Goal: Navigation & Orientation: Find specific page/section

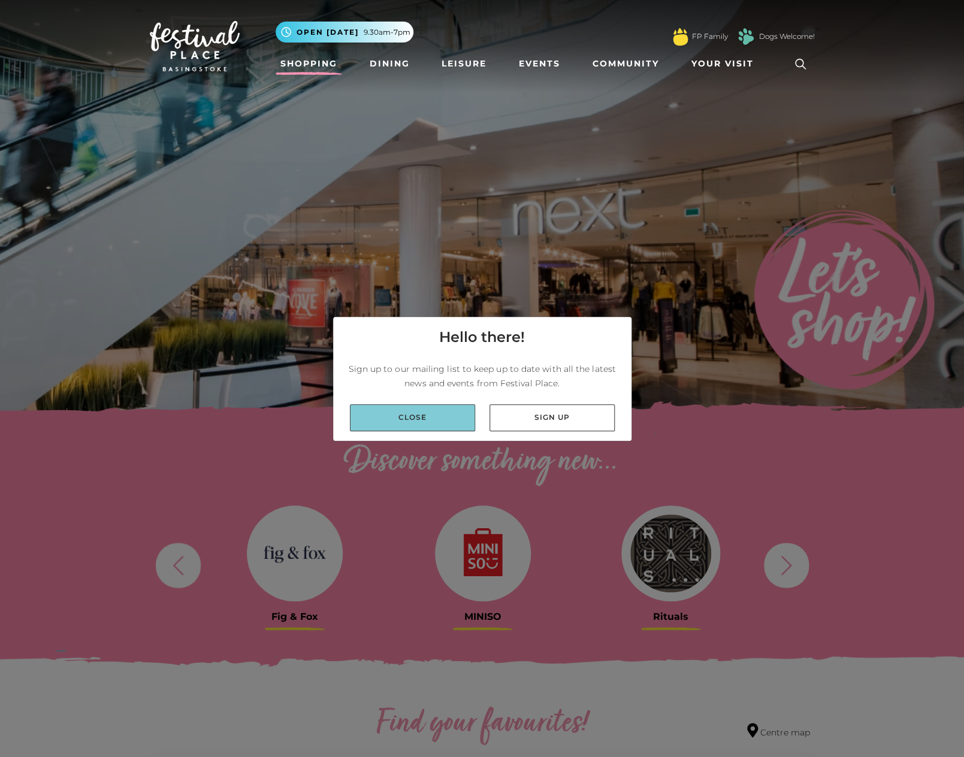
click at [412, 416] on link "Close" at bounding box center [412, 417] width 125 height 27
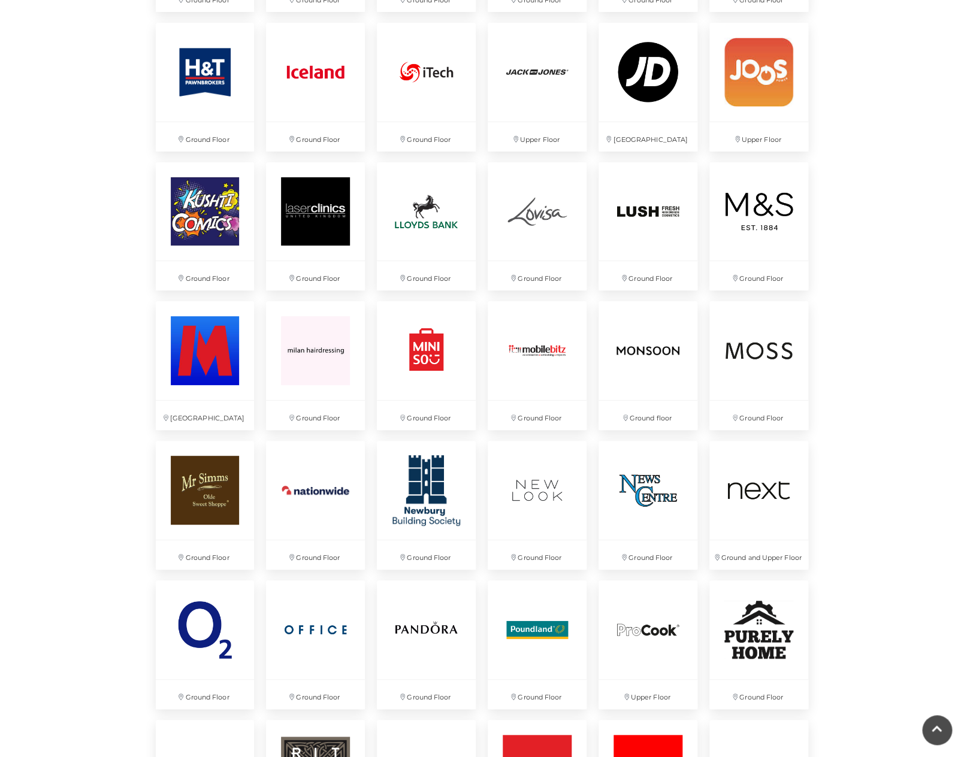
scroll to position [1858, 0]
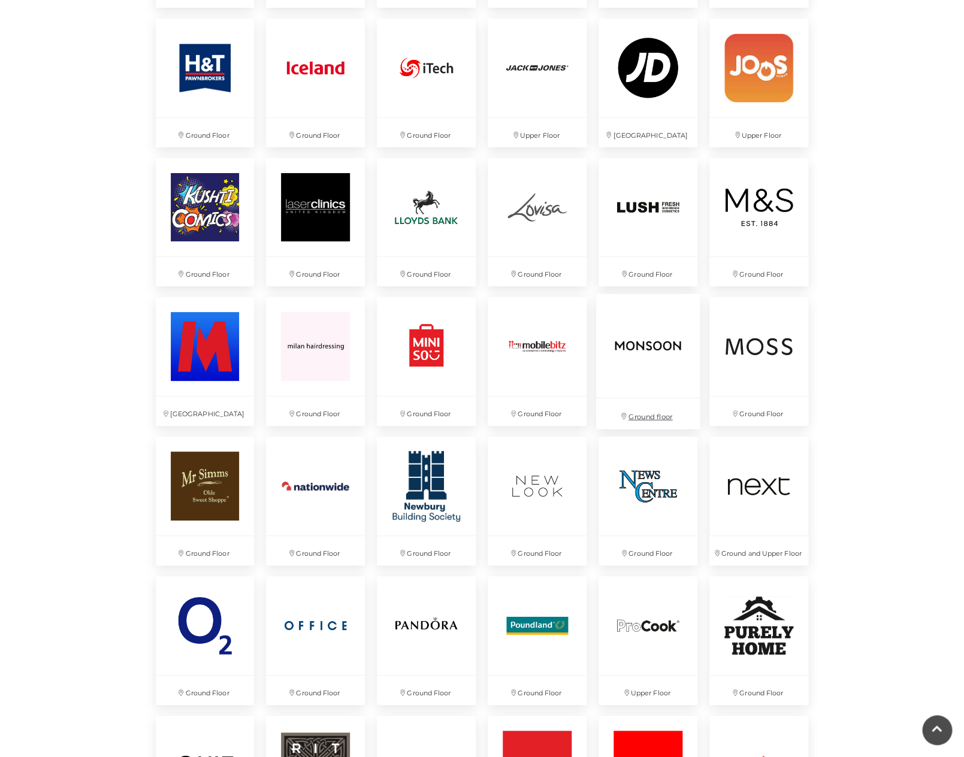
click at [648, 343] on img at bounding box center [648, 346] width 104 height 104
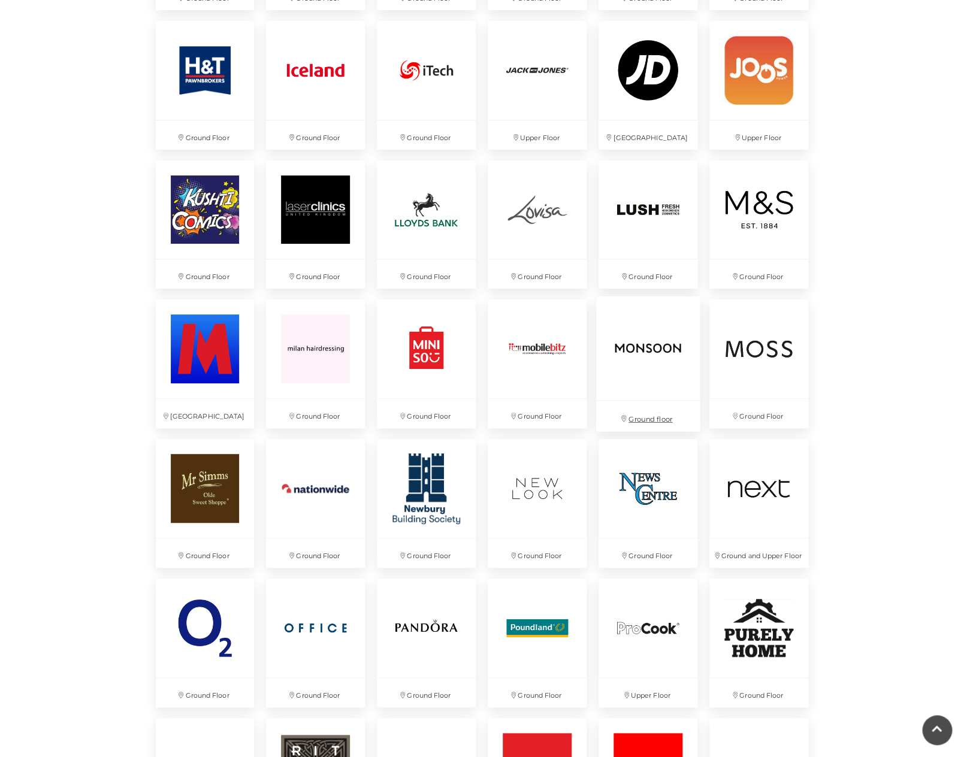
scroll to position [1851, 0]
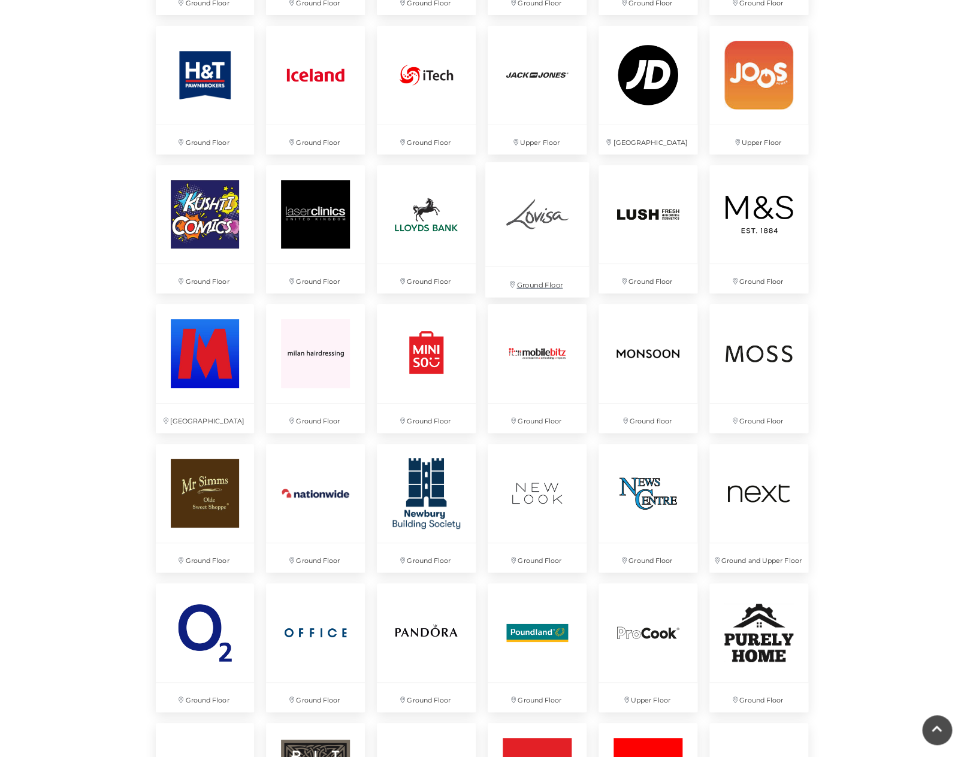
click at [539, 218] on img at bounding box center [537, 214] width 104 height 104
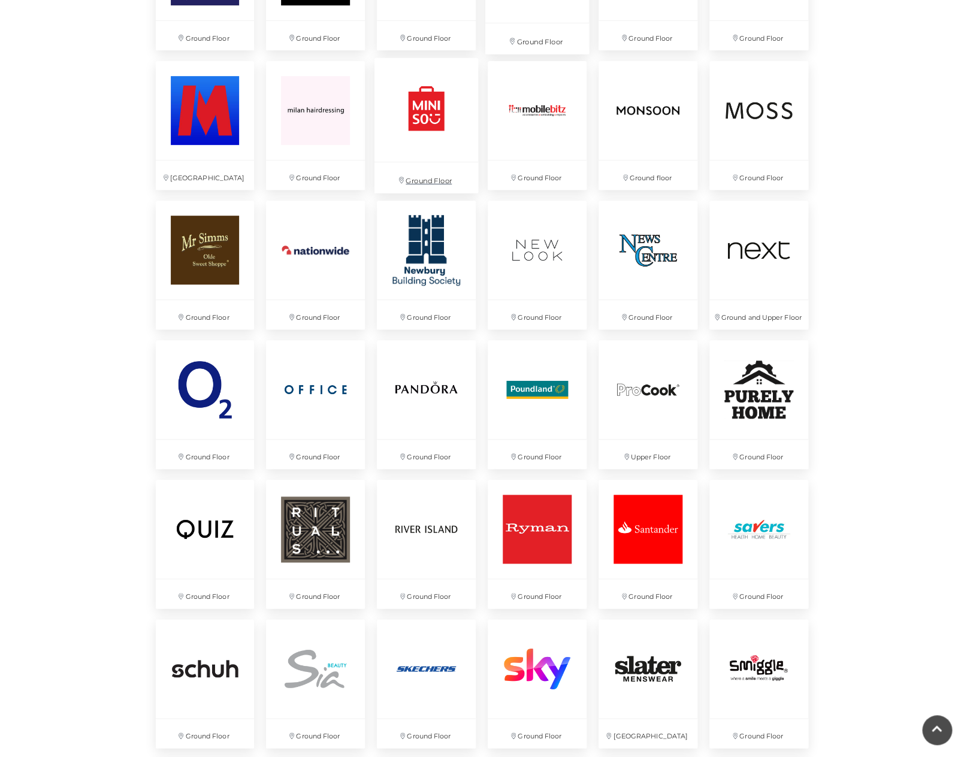
scroll to position [2103, 0]
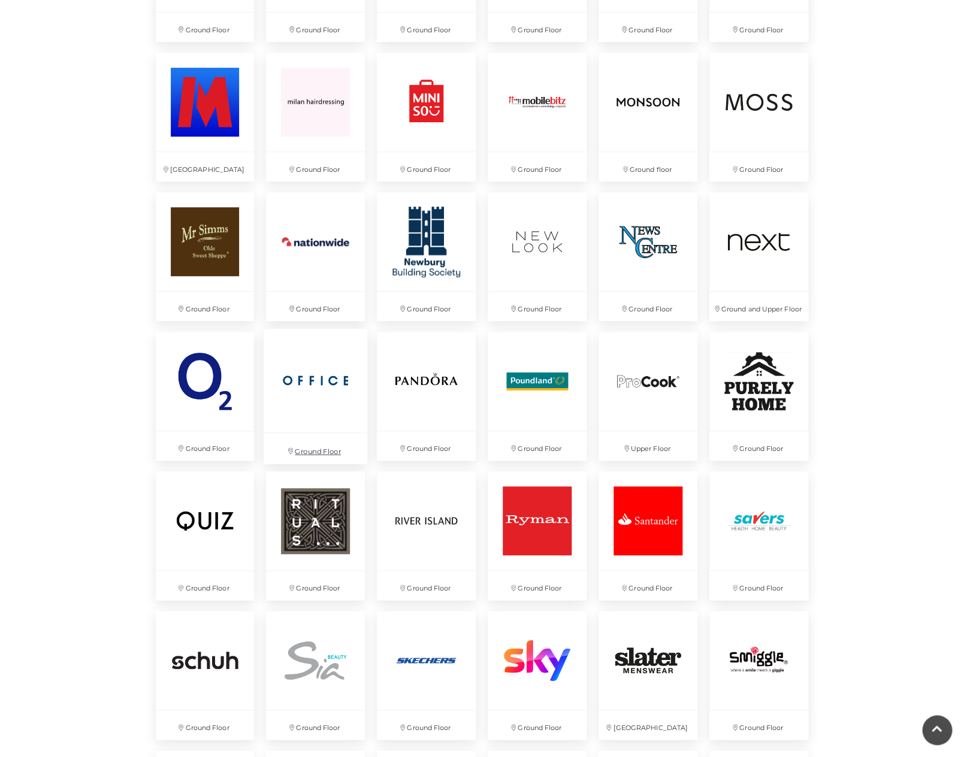
click at [301, 379] on img at bounding box center [316, 381] width 104 height 104
click at [318, 514] on img at bounding box center [316, 521] width 104 height 104
click at [312, 500] on img at bounding box center [316, 521] width 104 height 104
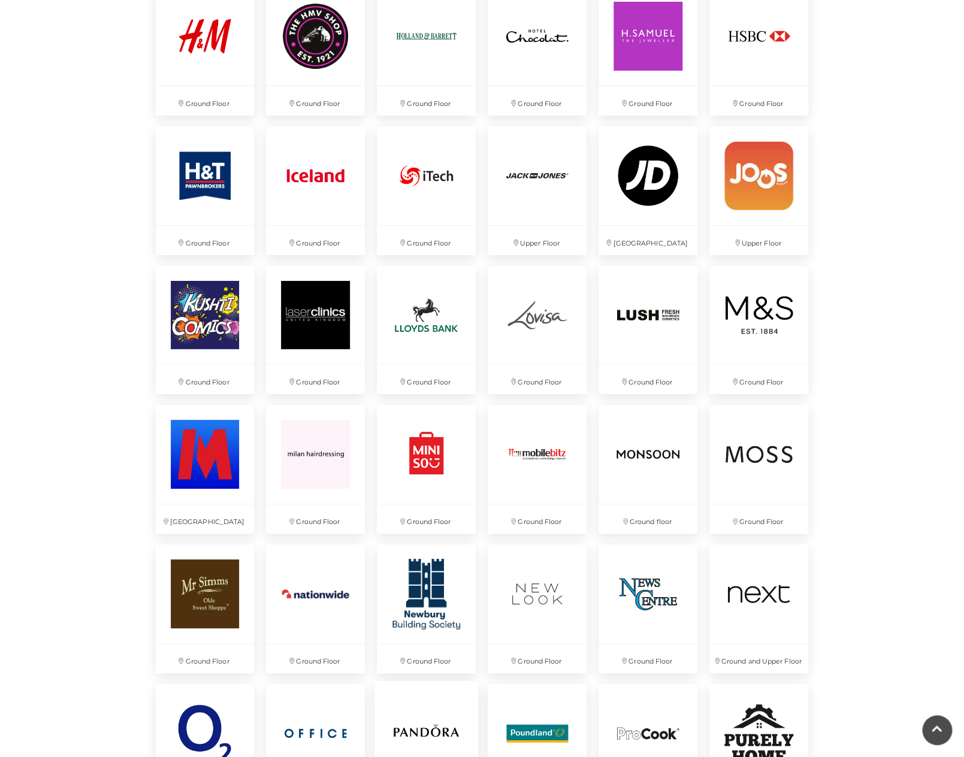
scroll to position [1756, 0]
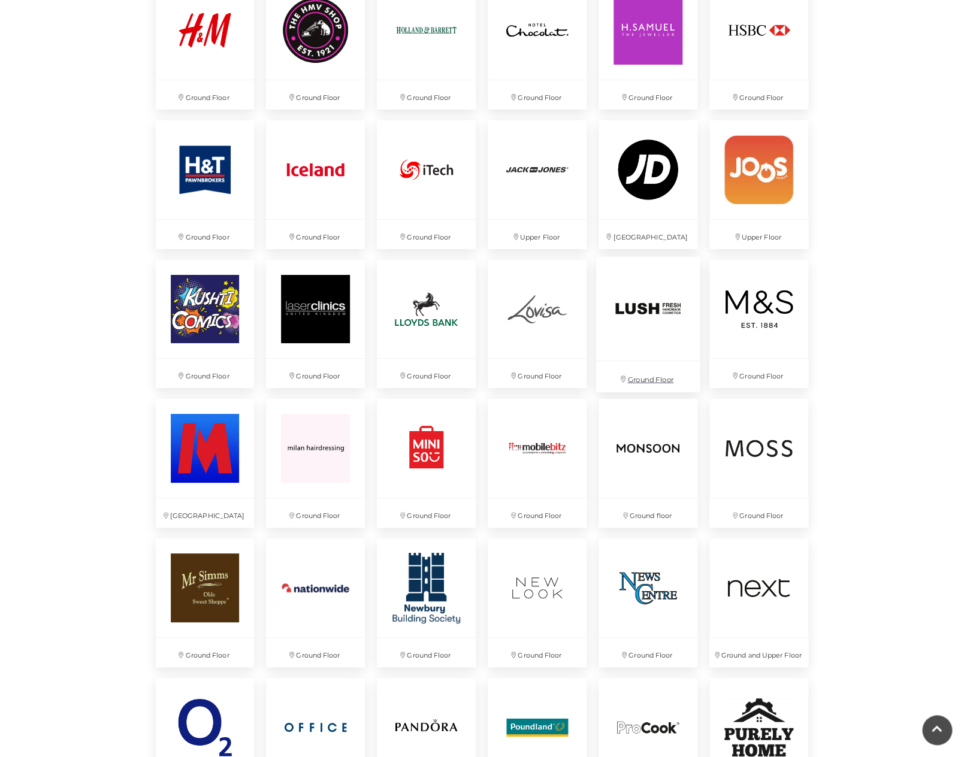
click at [656, 307] on img at bounding box center [648, 308] width 104 height 104
click at [526, 176] on img at bounding box center [537, 169] width 104 height 104
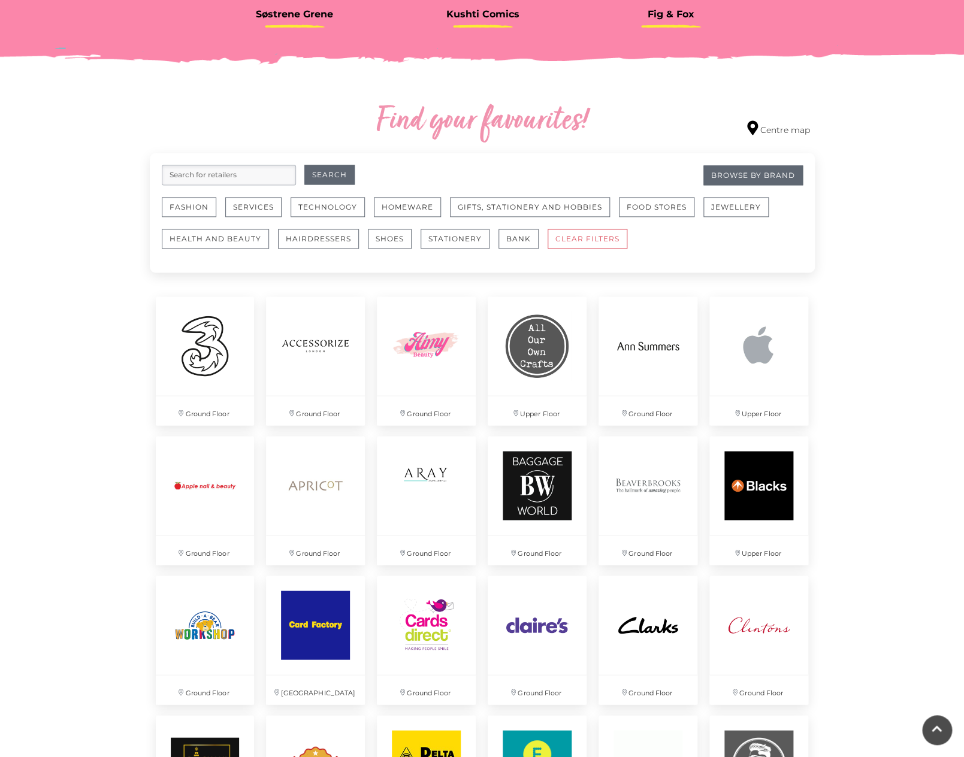
scroll to position [601, 0]
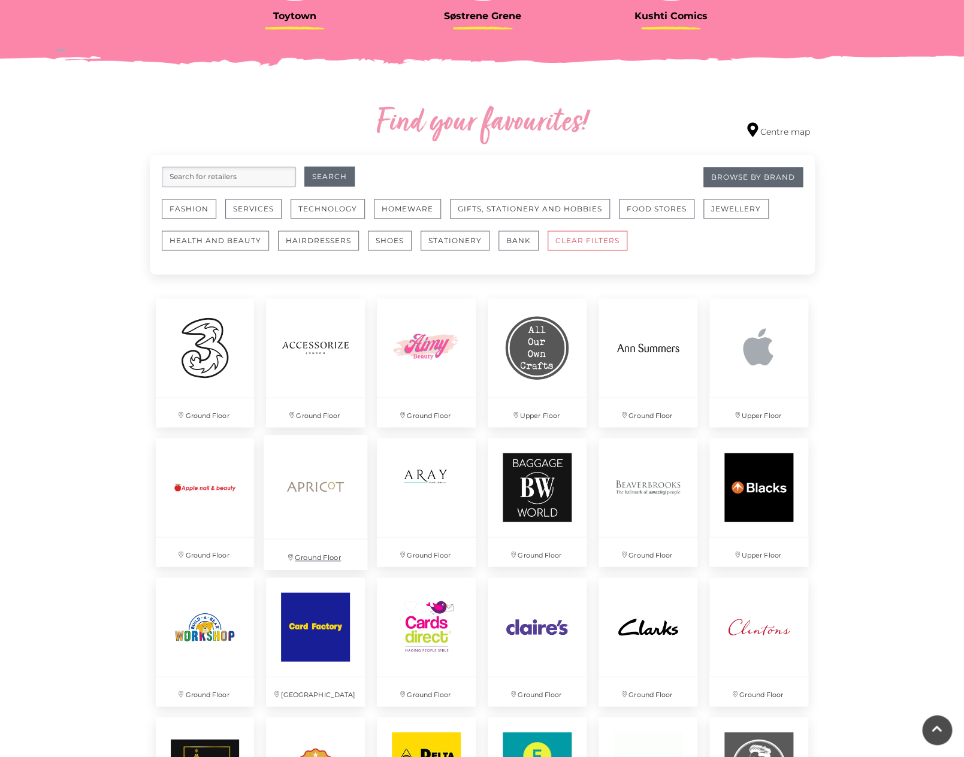
click at [320, 488] on img at bounding box center [316, 487] width 104 height 104
click at [421, 476] on img at bounding box center [426, 487] width 104 height 104
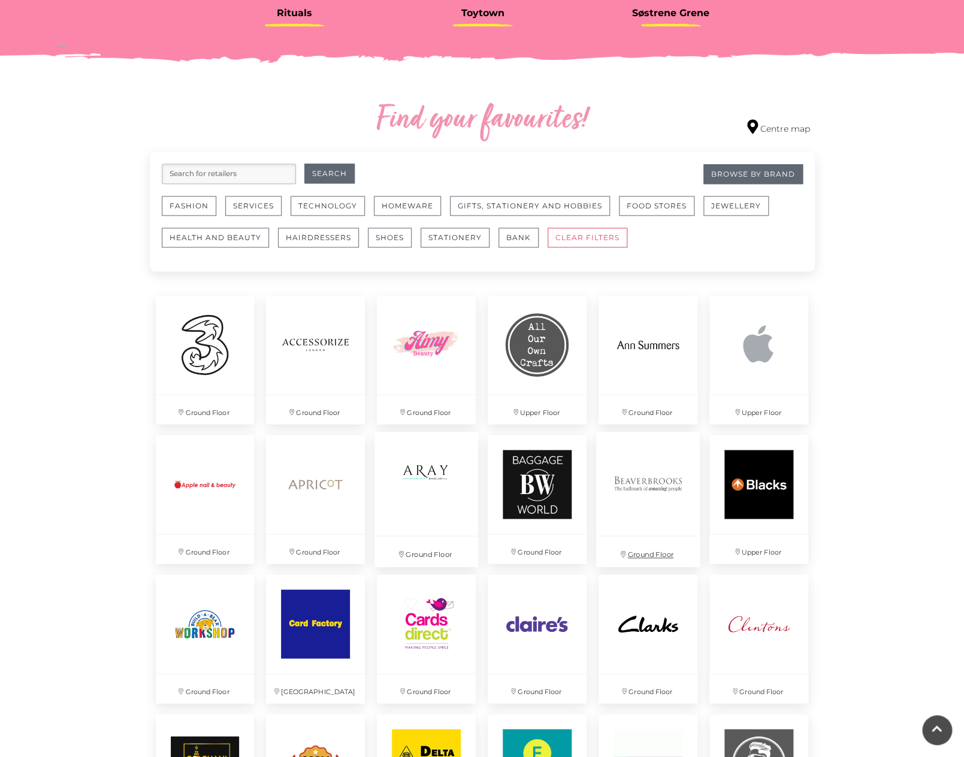
scroll to position [602, 0]
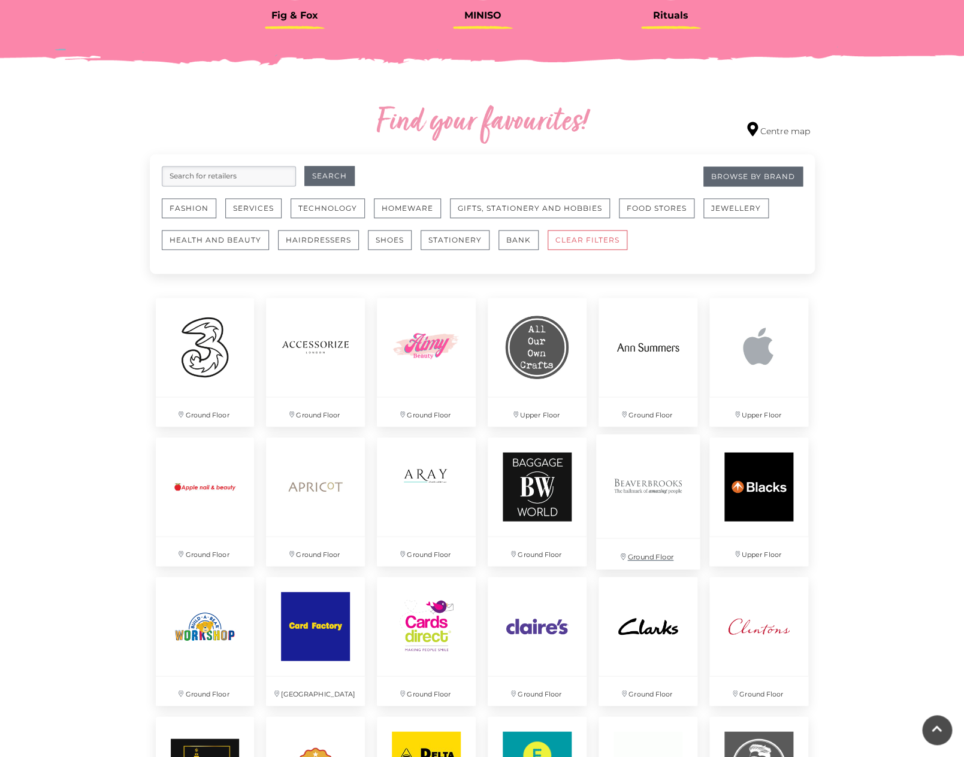
click at [645, 486] on img at bounding box center [648, 486] width 104 height 104
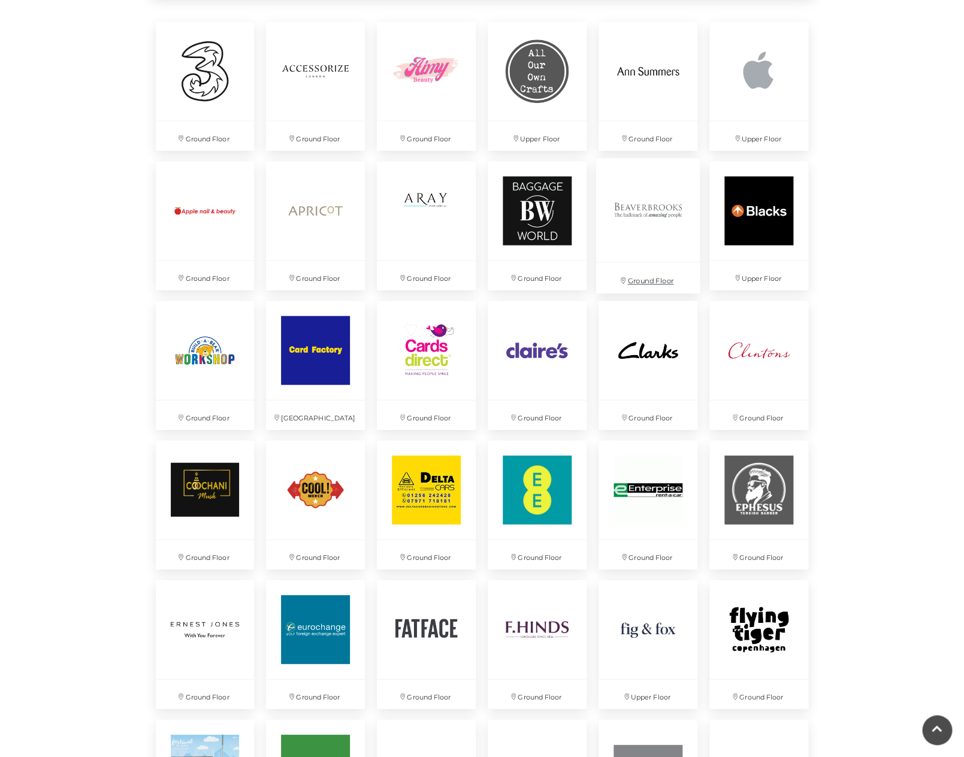
scroll to position [880, 0]
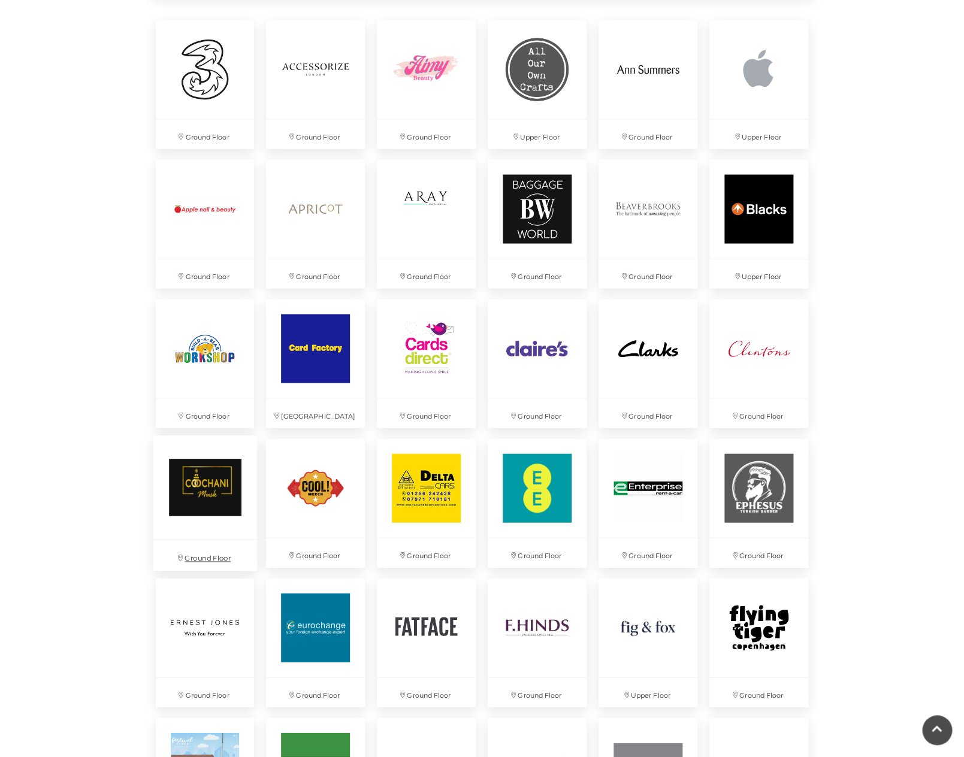
click at [188, 483] on img at bounding box center [205, 488] width 104 height 104
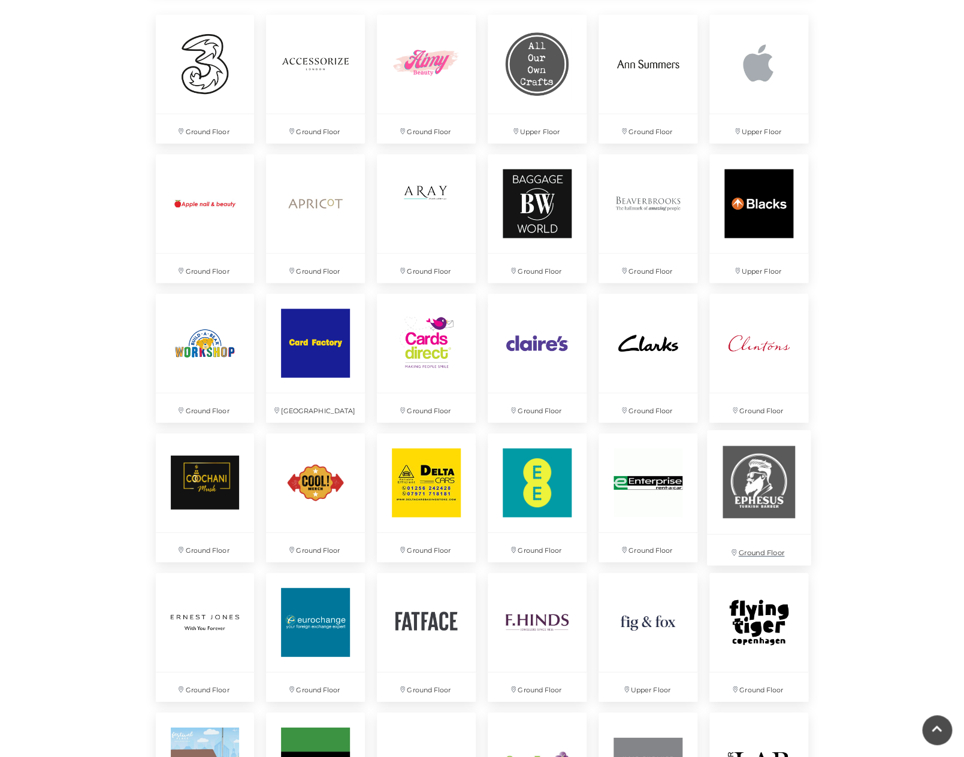
click at [767, 484] on img at bounding box center [759, 482] width 104 height 104
click at [443, 619] on img at bounding box center [426, 621] width 104 height 104
click at [644, 624] on img at bounding box center [648, 621] width 104 height 104
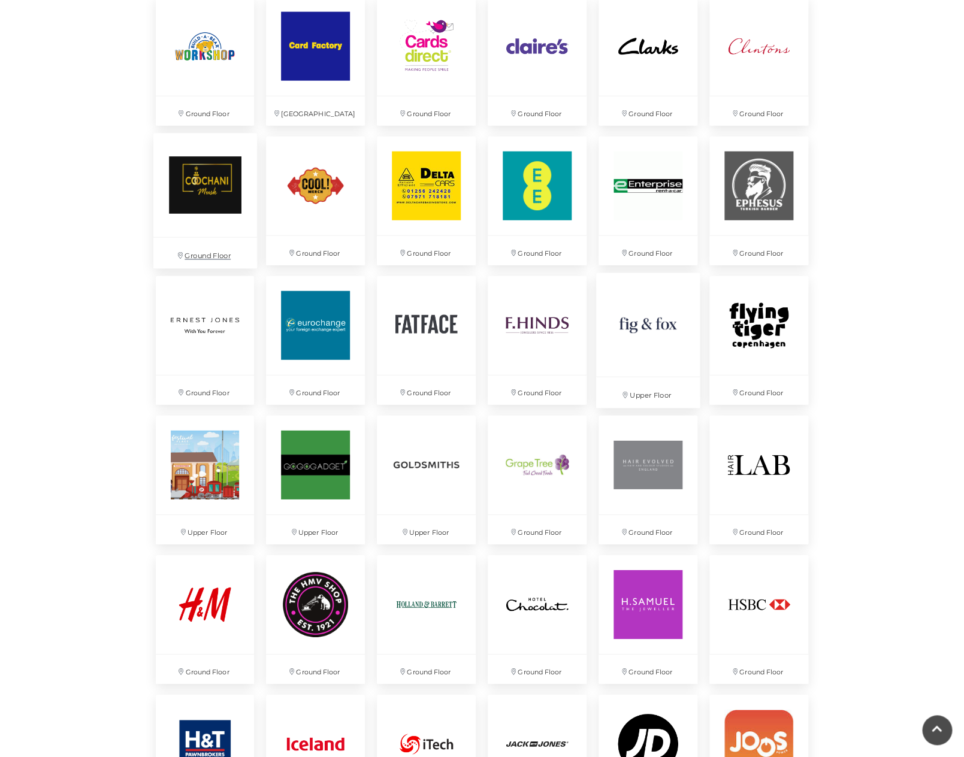
scroll to position [1182, 0]
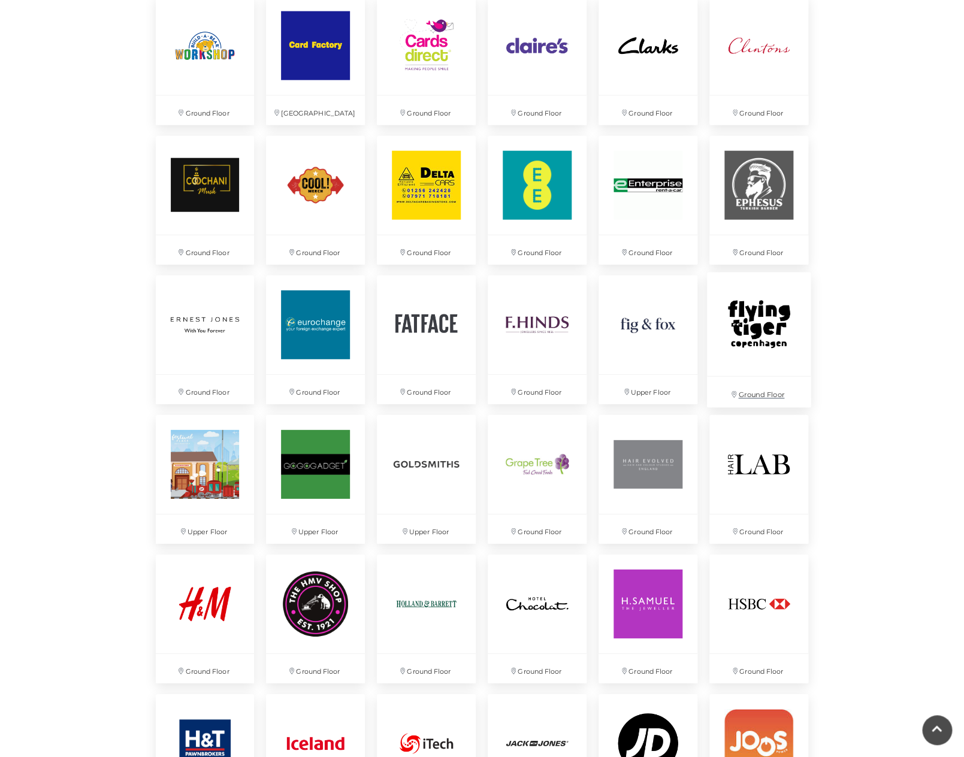
click at [751, 327] on img at bounding box center [759, 324] width 104 height 104
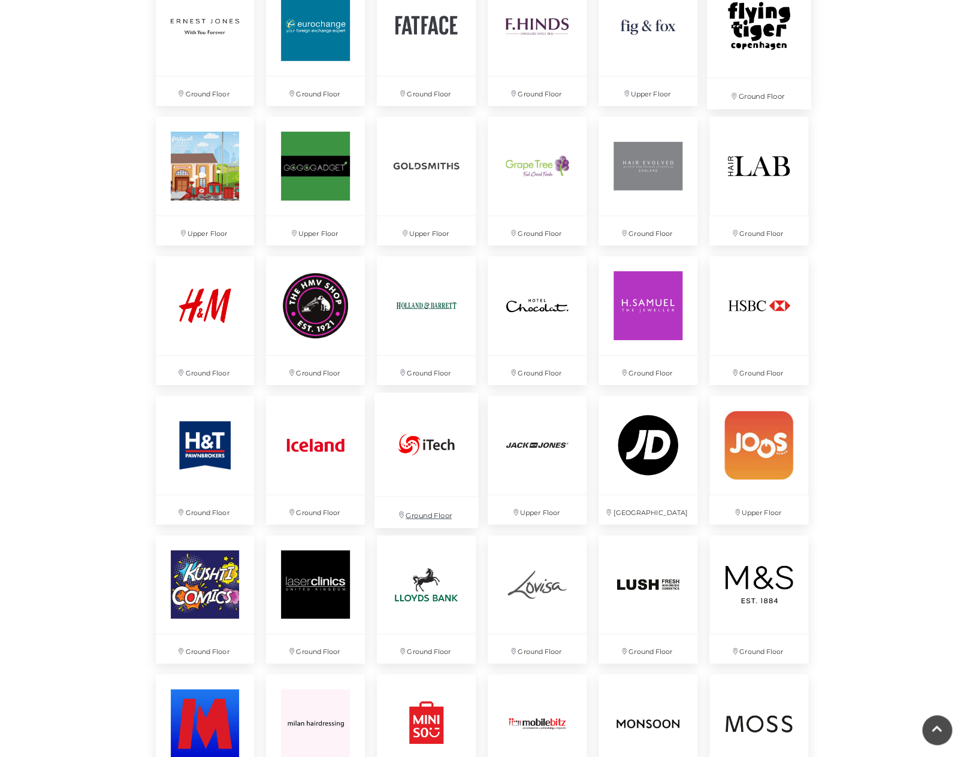
scroll to position [1485, 0]
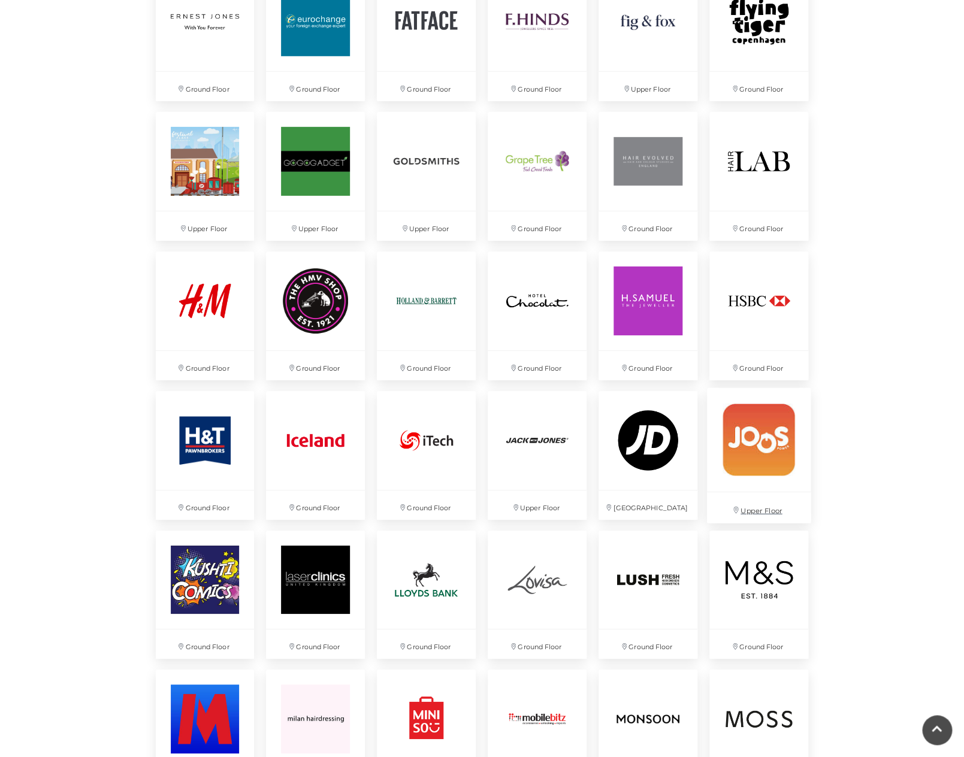
click at [746, 441] on img at bounding box center [759, 440] width 104 height 104
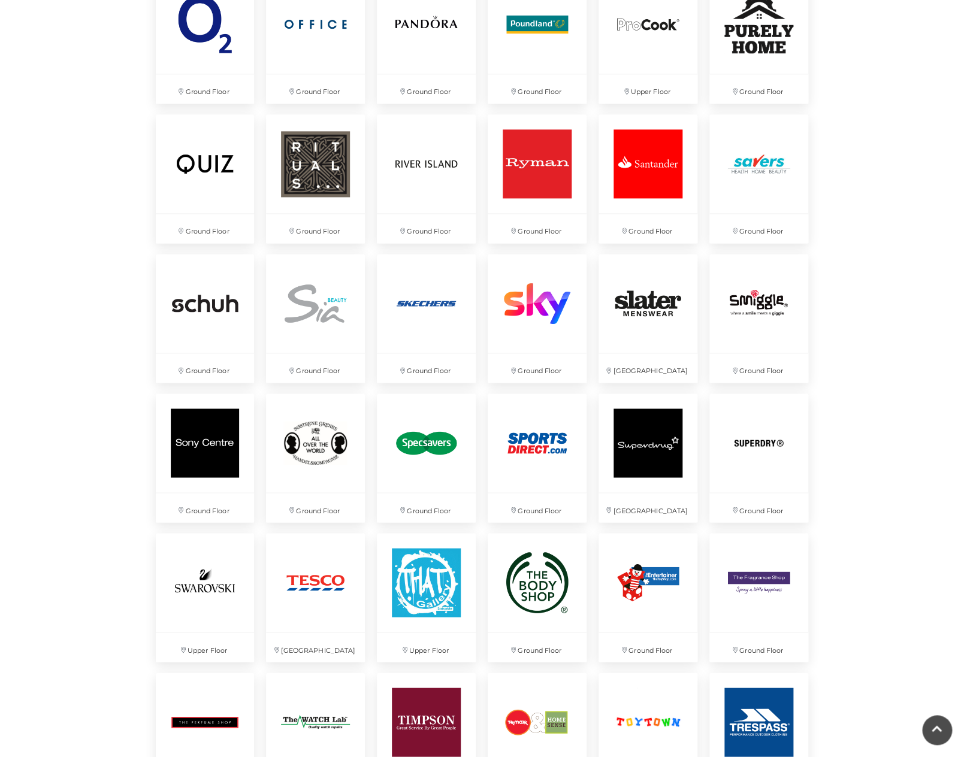
scroll to position [2460, 0]
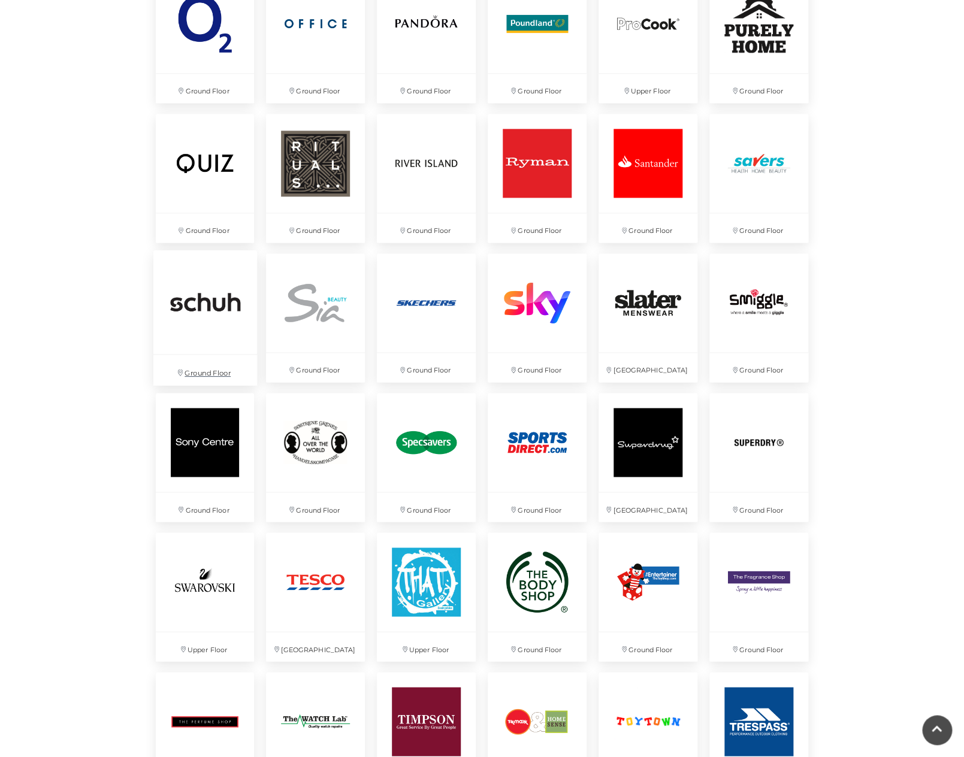
click at [198, 302] on img at bounding box center [205, 302] width 104 height 104
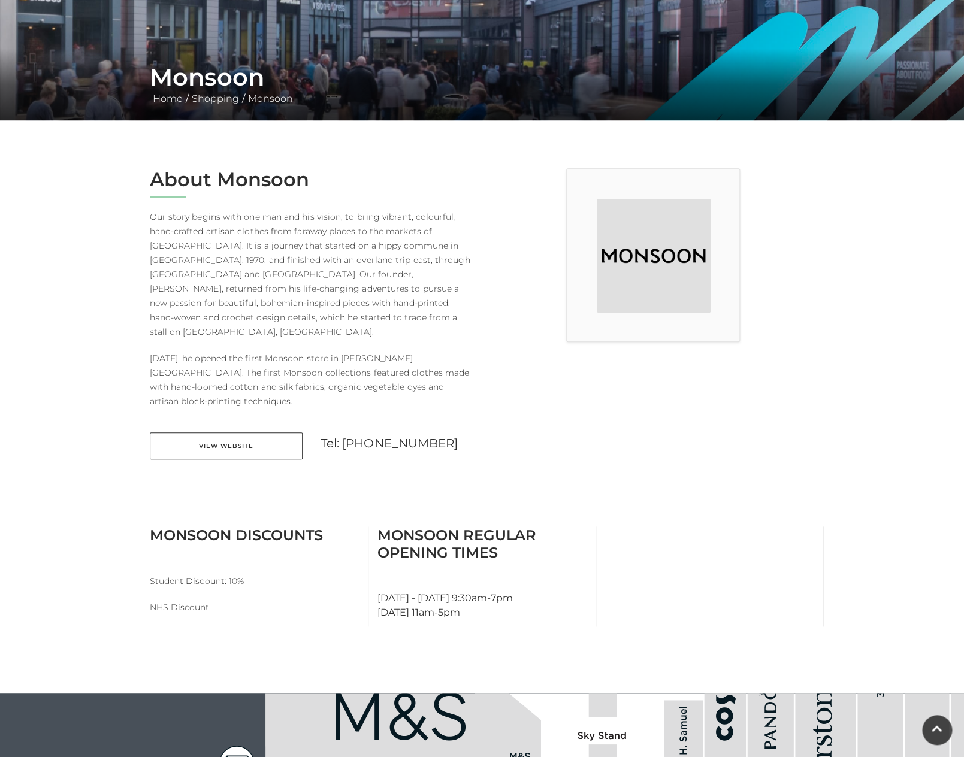
scroll to position [180, 0]
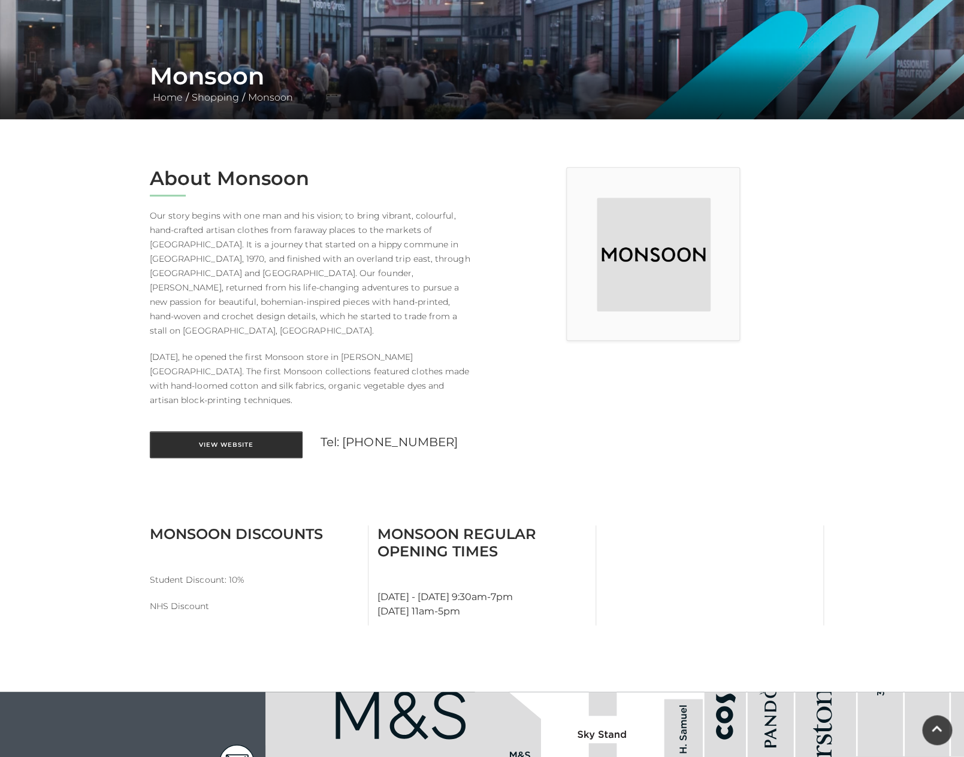
click at [225, 431] on link "View Website" at bounding box center [226, 444] width 153 height 27
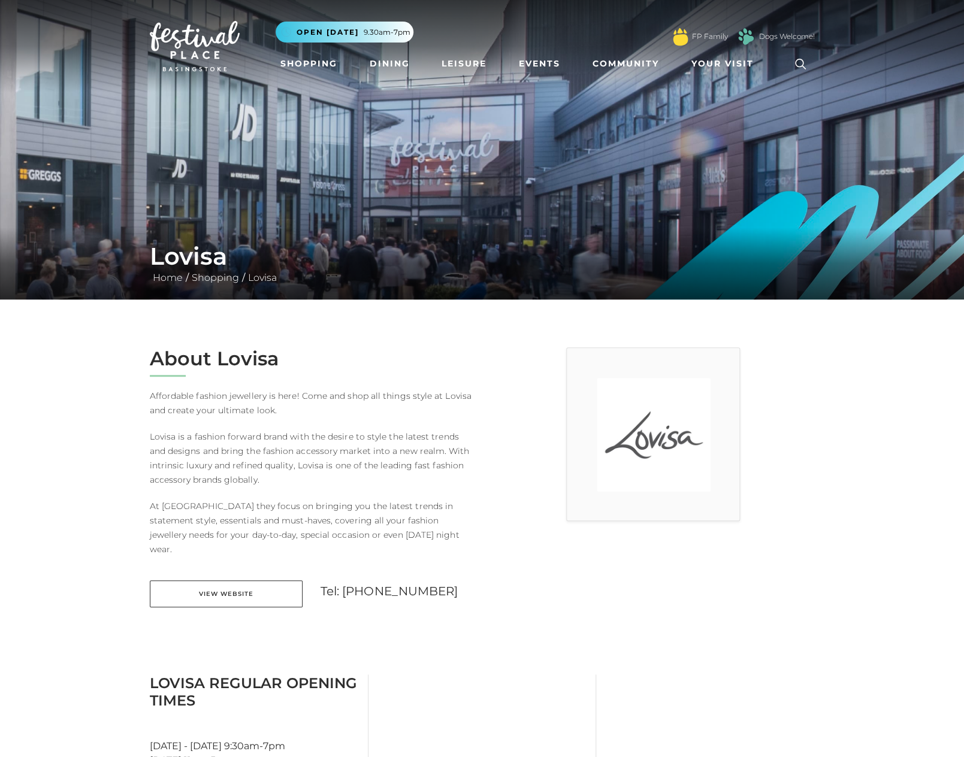
drag, startPoint x: 184, startPoint y: 195, endPoint x: 167, endPoint y: 220, distance: 30.2
click at [183, 200] on img at bounding box center [482, 150] width 964 height 300
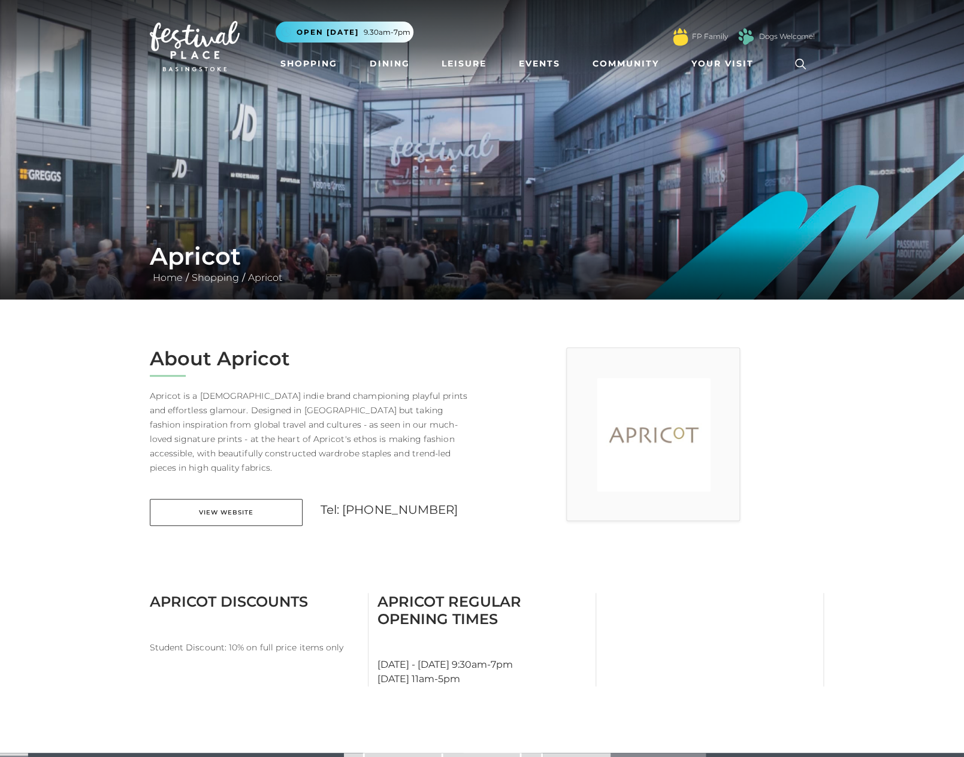
scroll to position [4, 0]
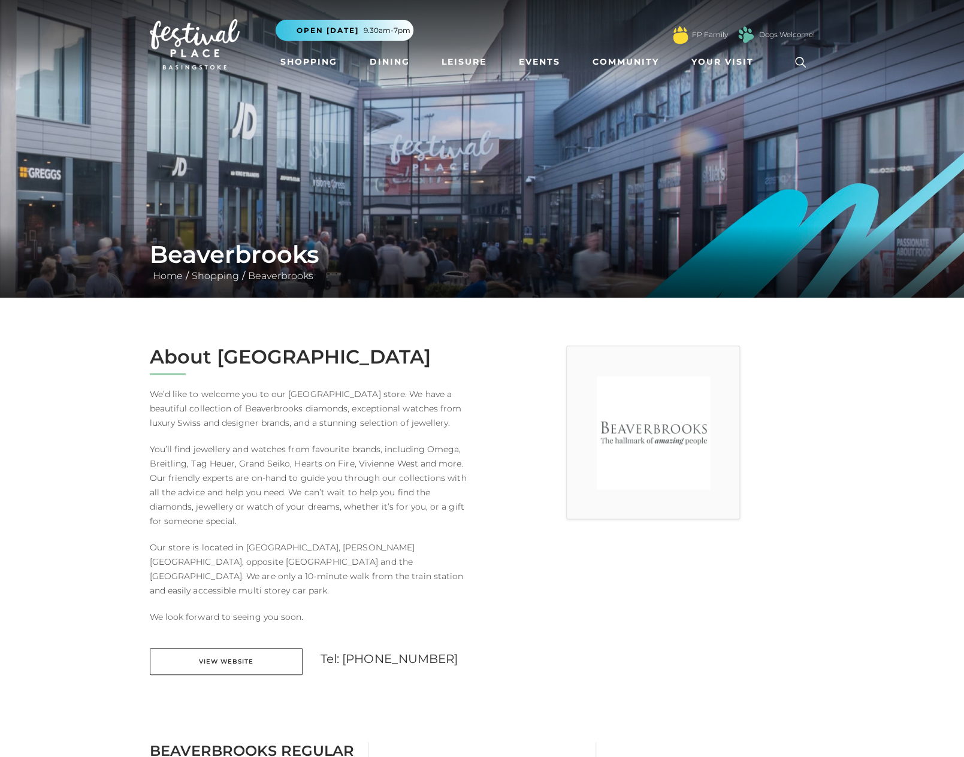
scroll to position [3, 0]
